Goal: Task Accomplishment & Management: Manage account settings

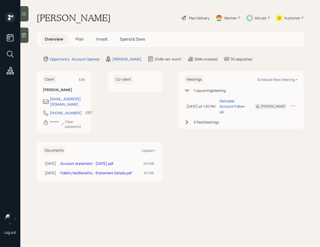
click at [26, 18] on div at bounding box center [24, 13] width 8 height 15
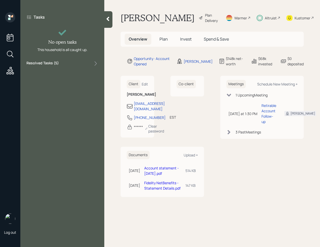
click at [63, 58] on div "Tasks No open tasks This household is all caught up. Resolved Tasks ( 5 )" at bounding box center [62, 40] width 84 height 56
click at [63, 59] on div "Tasks No open tasks This household is all caught up. Resolved Tasks ( 5 )" at bounding box center [62, 40] width 84 height 56
click at [61, 70] on div "Tasks No open tasks This household is all caught up. Resolved Tasks ( 5 )" at bounding box center [62, 123] width 84 height 247
click at [62, 66] on div "Resolved Tasks ( 5 )" at bounding box center [62, 63] width 72 height 6
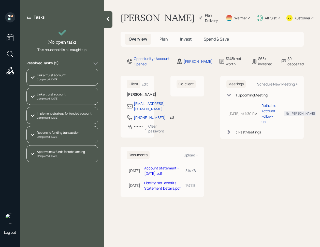
click at [108, 20] on icon at bounding box center [107, 18] width 5 height 5
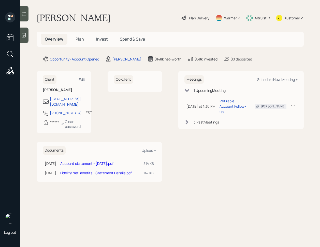
click at [107, 41] on h5 "Invest" at bounding box center [102, 39] width 20 height 11
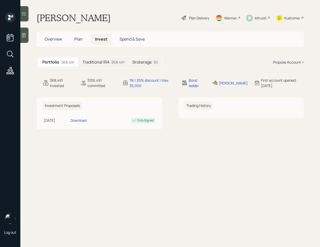
click at [110, 64] on div "Traditional IRA $68,491" at bounding box center [103, 61] width 50 height 9
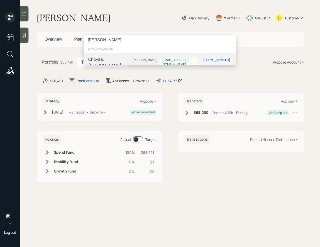
type input "[PERSON_NAME]"
click at [138, 61] on div "Choya & Michael Haynie James DiStasi Choyahaynie@gmail.com 804-577-7225" at bounding box center [160, 62] width 153 height 18
